Goal: Information Seeking & Learning: Learn about a topic

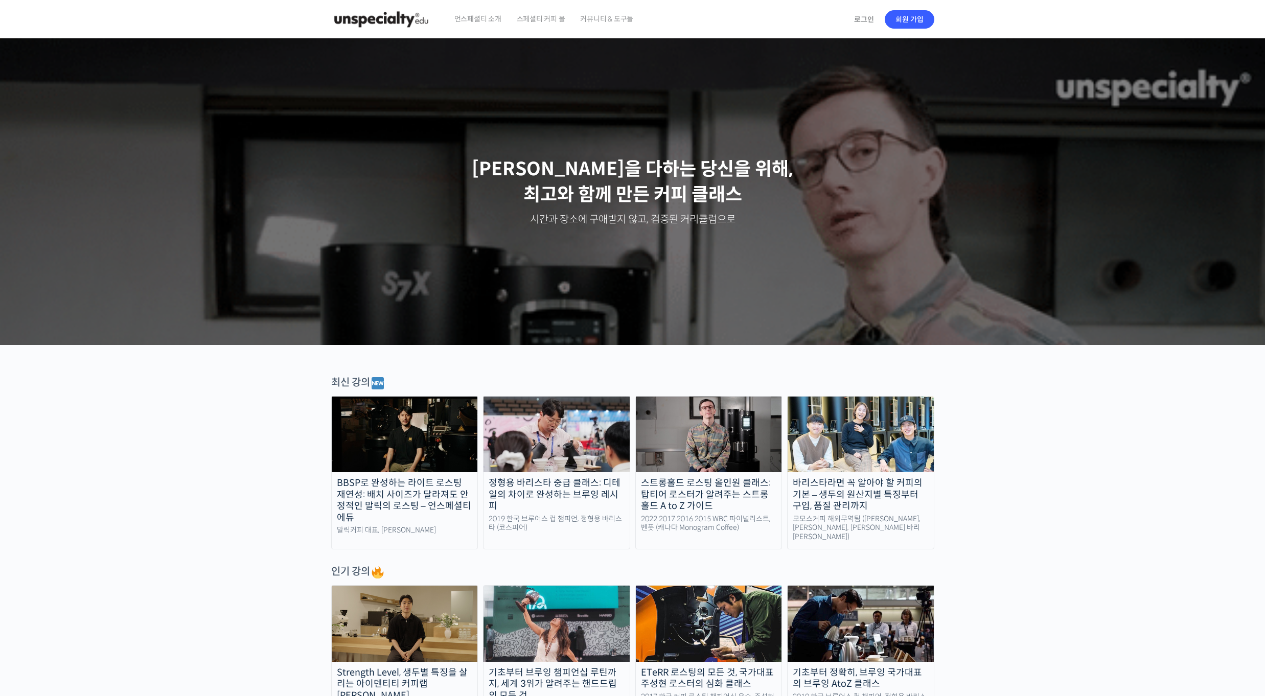
click at [568, 457] on img at bounding box center [557, 435] width 146 height 76
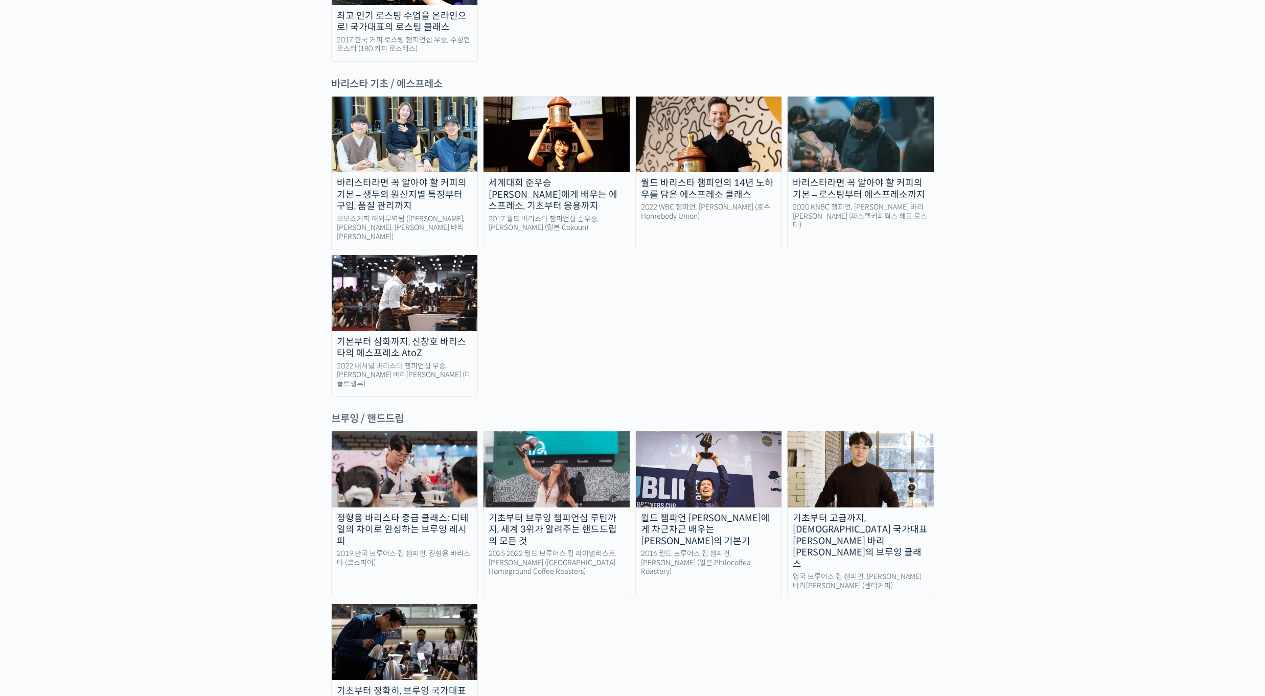
scroll to position [1380, 0]
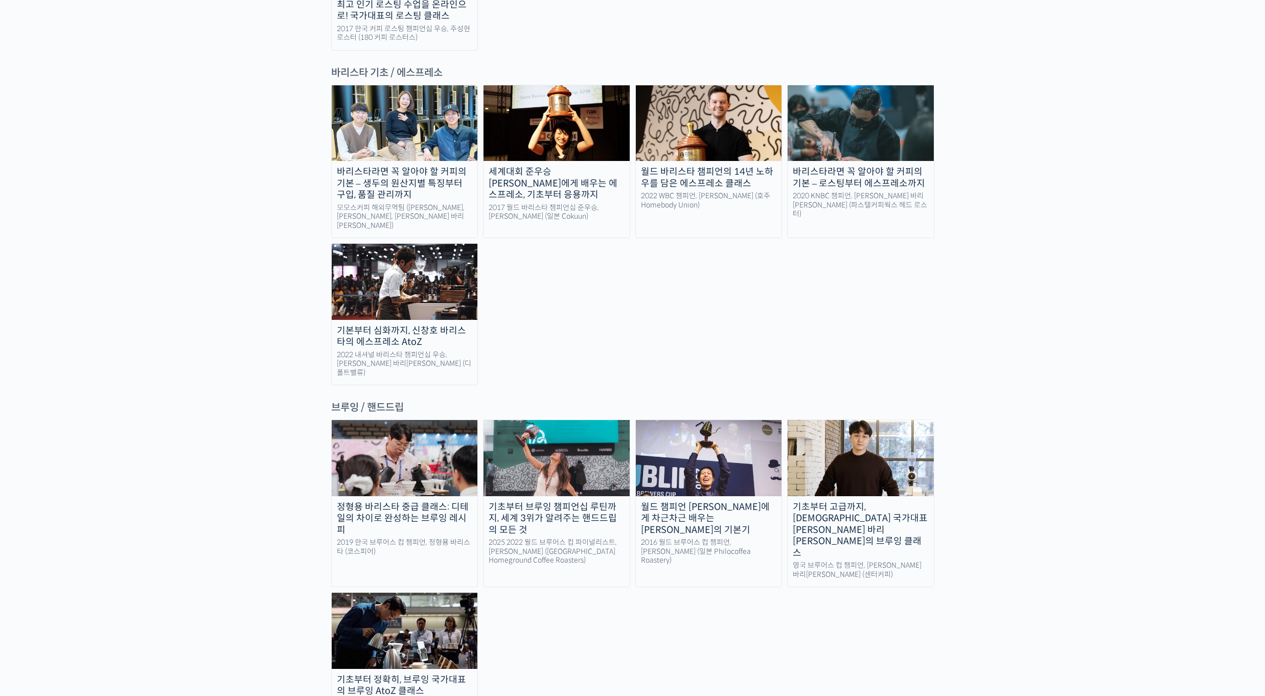
click at [397, 592] on link "기초부터 정확히, 브루잉 국가대표의 브루잉 AtoZ 클래스 2019 한국 브루어스 컵 챔피언, 정형용 바리스타 (코스피어)" at bounding box center [404, 658] width 147 height 133
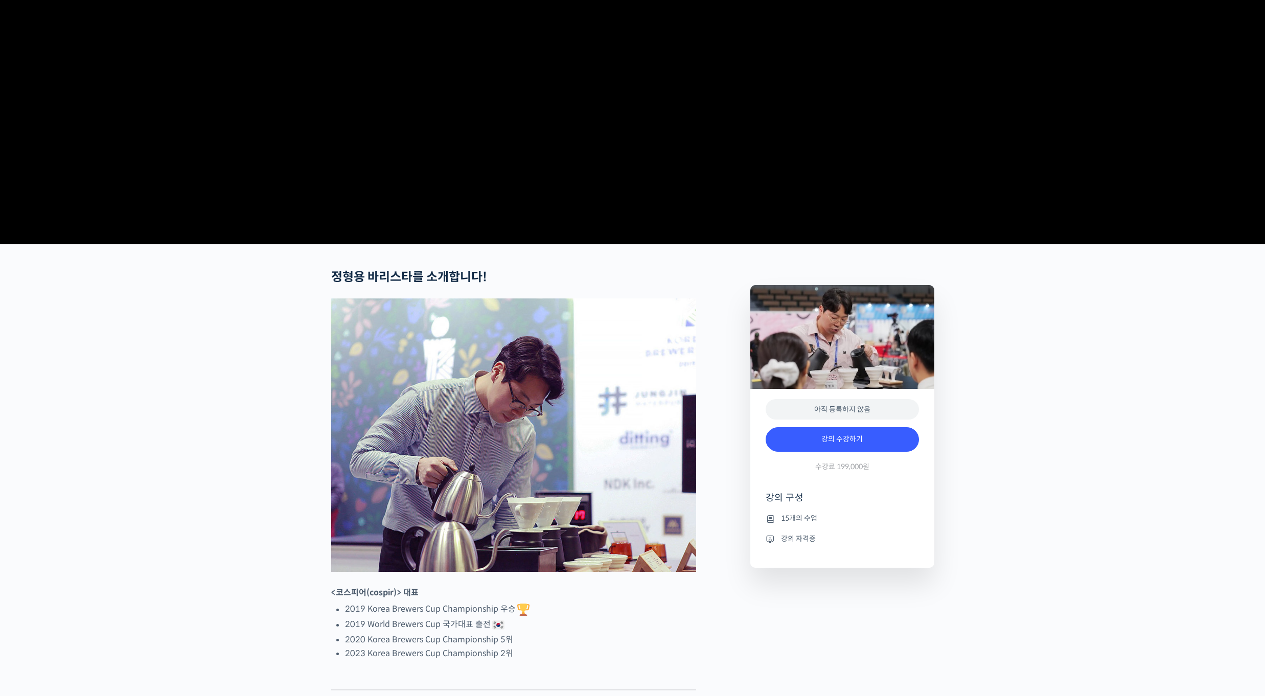
scroll to position [153, 0]
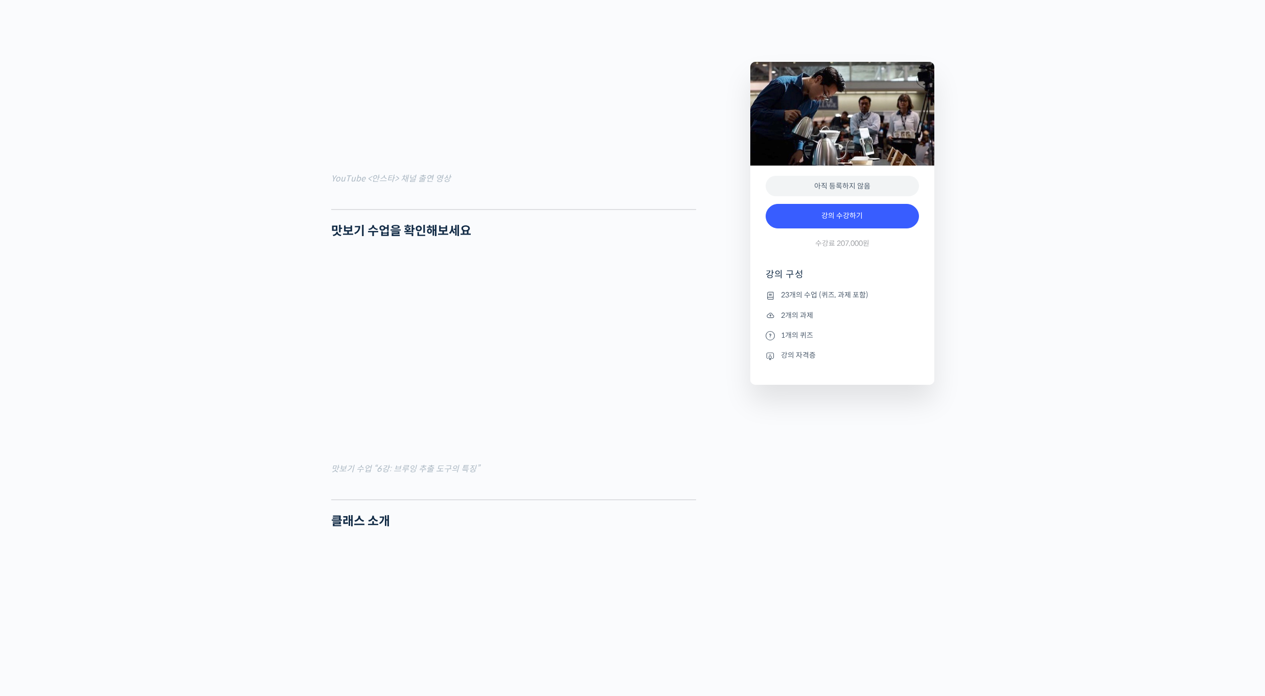
scroll to position [920, 0]
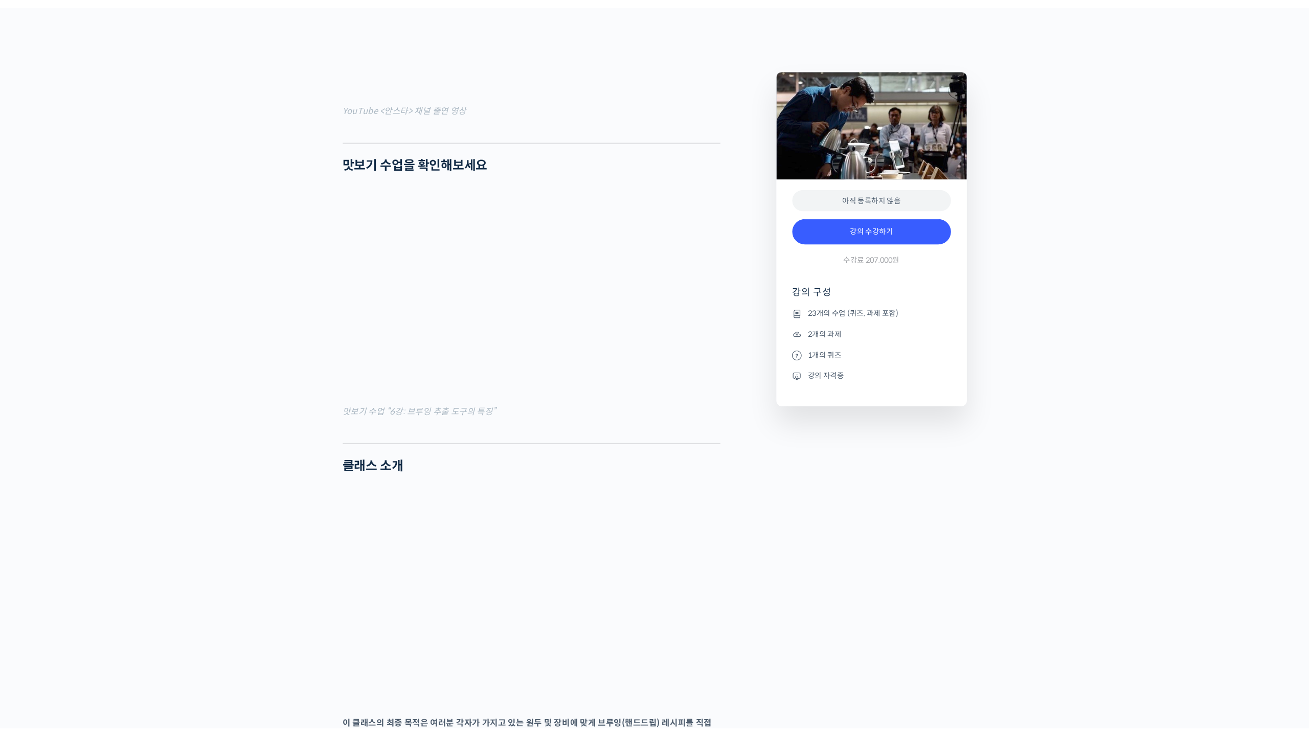
scroll to position [1022, 0]
